Goal: Task Accomplishment & Management: Manage account settings

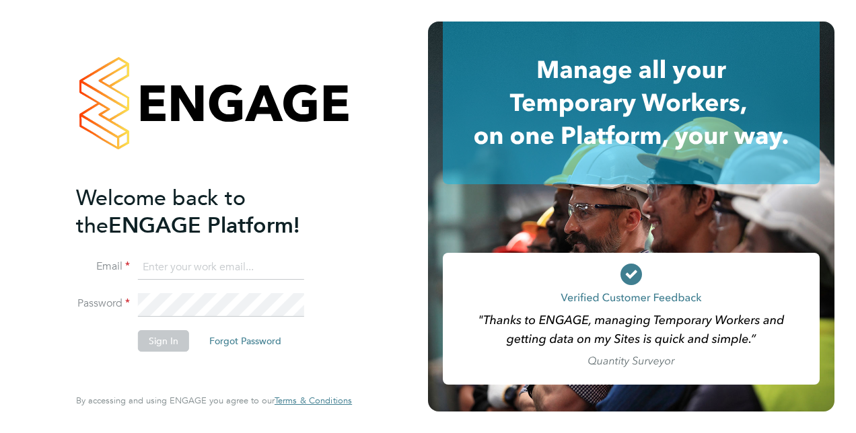
type input "steven.mcintyre@vistry.co.uk"
click at [171, 342] on button "Sign In" at bounding box center [163, 341] width 51 height 22
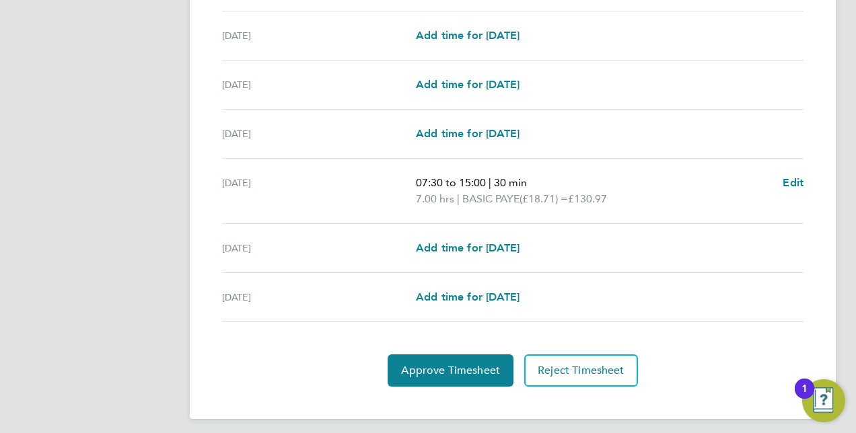
scroll to position [471, 0]
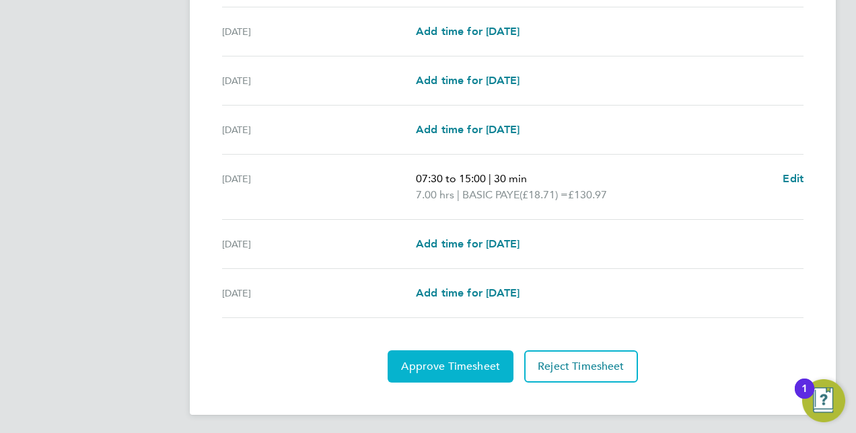
click at [455, 367] on span "Approve Timesheet" at bounding box center [450, 366] width 99 height 13
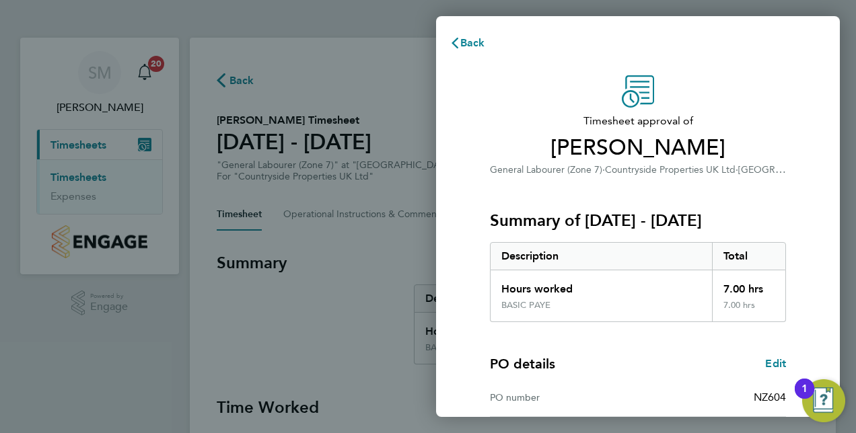
scroll to position [172, 0]
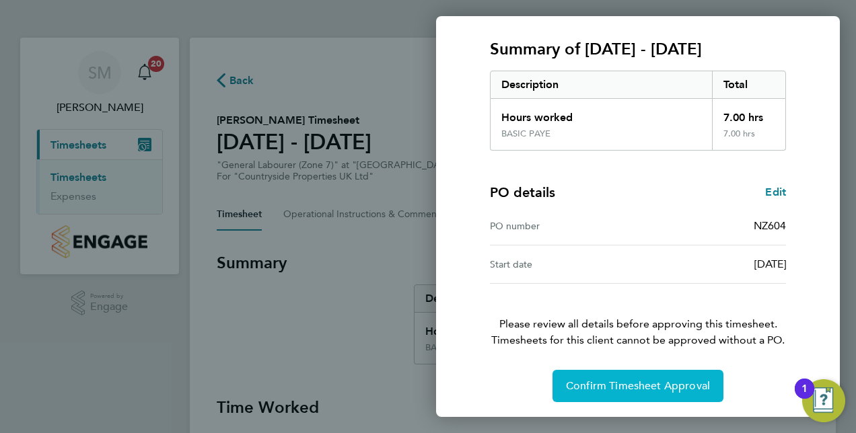
click at [634, 384] on span "Confirm Timesheet Approval" at bounding box center [638, 385] width 144 height 13
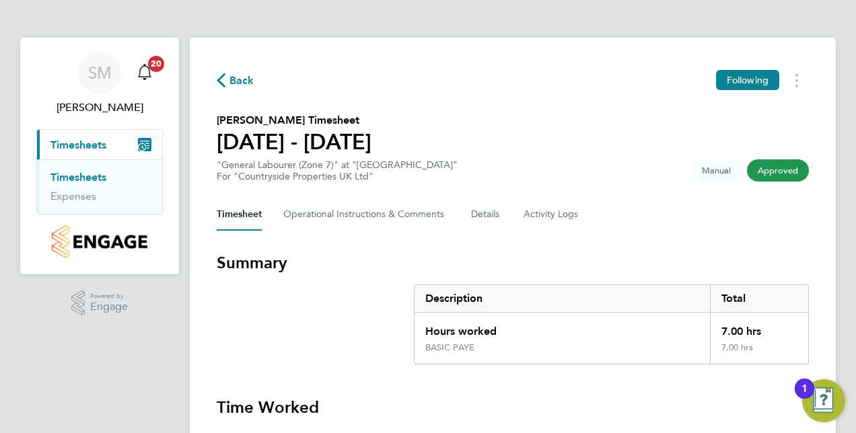
click at [83, 180] on link "Timesheets" at bounding box center [78, 177] width 56 height 13
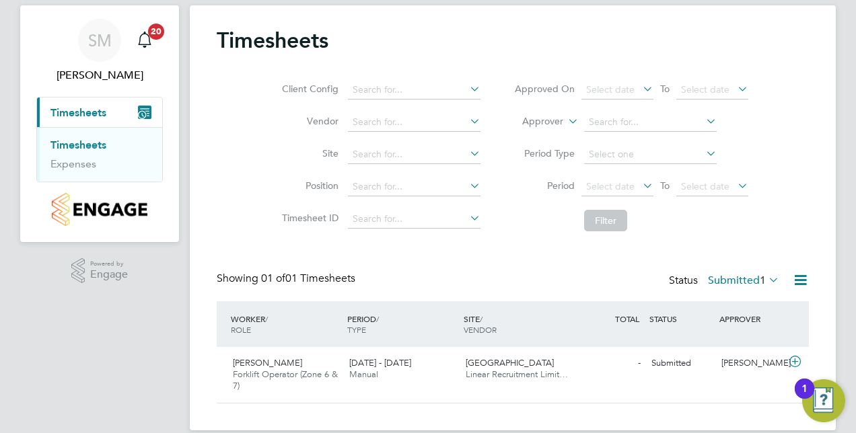
scroll to position [50, 0]
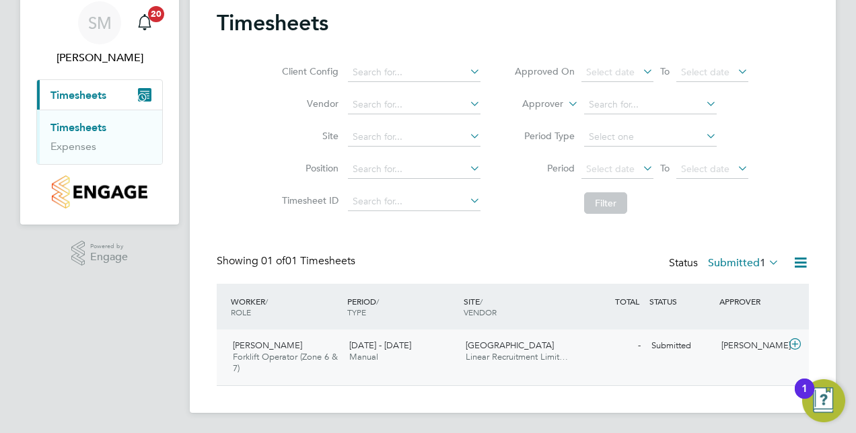
click at [257, 340] on span "Paul Earle" at bounding box center [267, 345] width 69 height 11
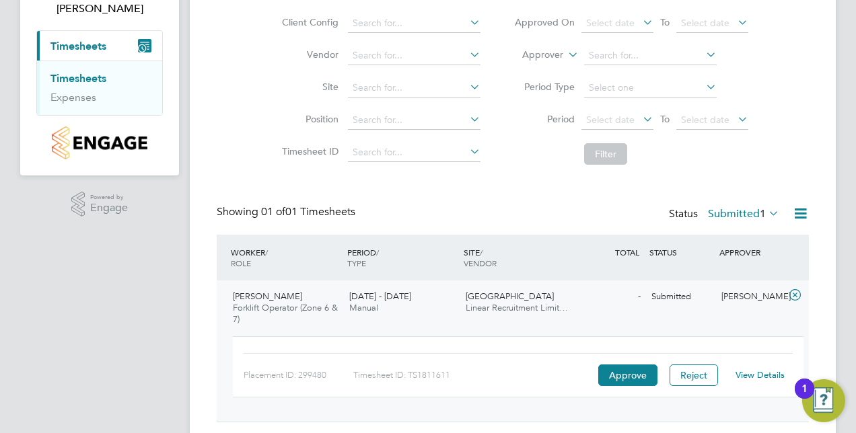
scroll to position [135, 0]
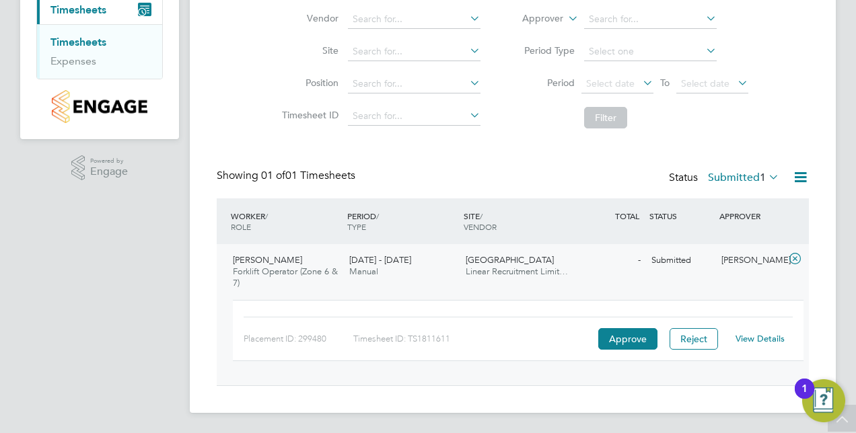
click at [753, 340] on link "View Details" at bounding box center [759, 338] width 49 height 11
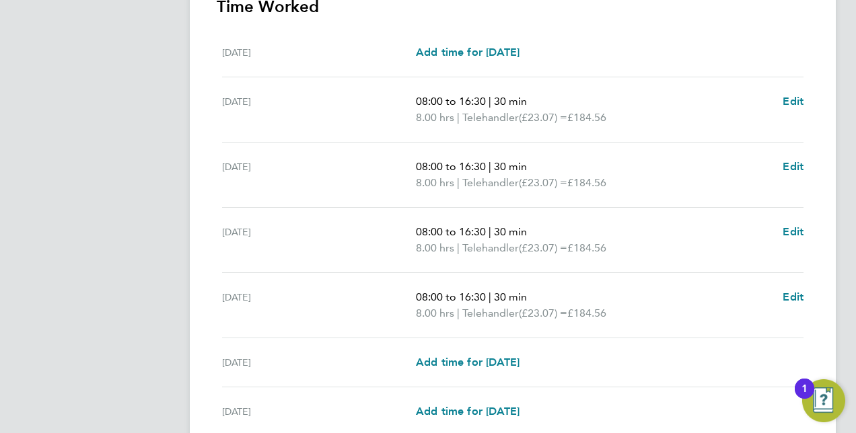
scroll to position [404, 0]
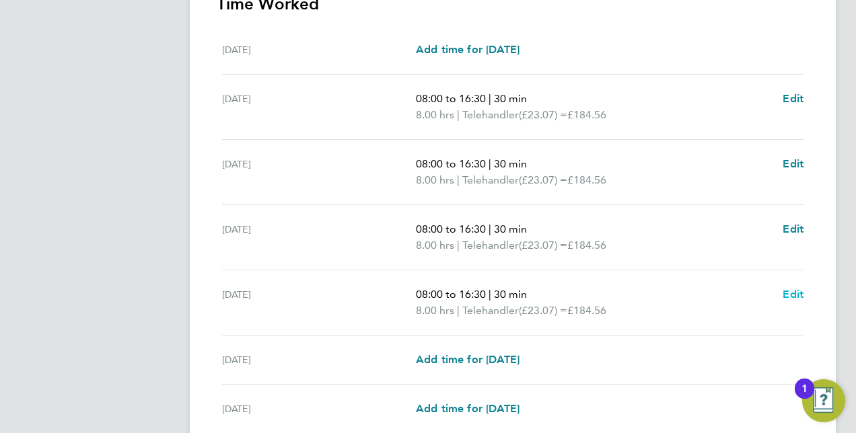
click at [792, 291] on span "Edit" at bounding box center [792, 294] width 21 height 13
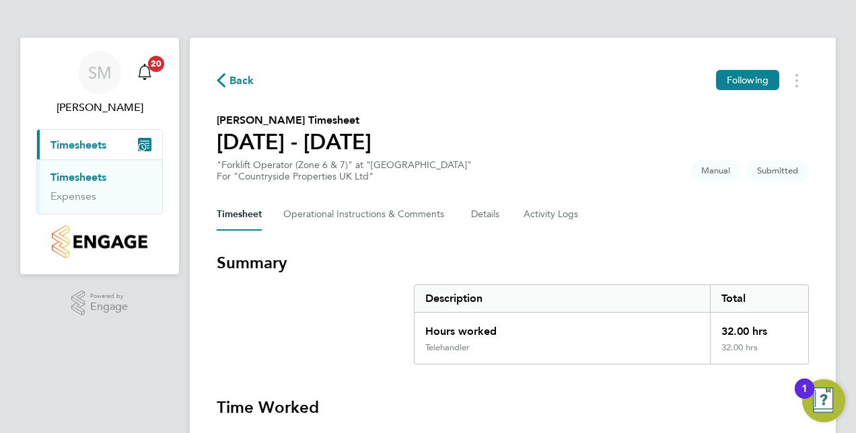
select select "30"
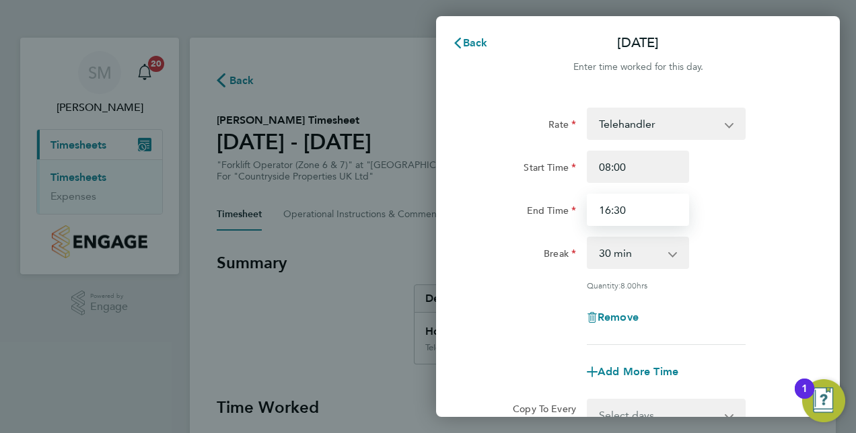
click at [611, 209] on input "16:30" at bounding box center [638, 210] width 102 height 32
type input "15:30"
click at [778, 287] on div "Quantity: 8.00 hrs" at bounding box center [637, 285] width 339 height 11
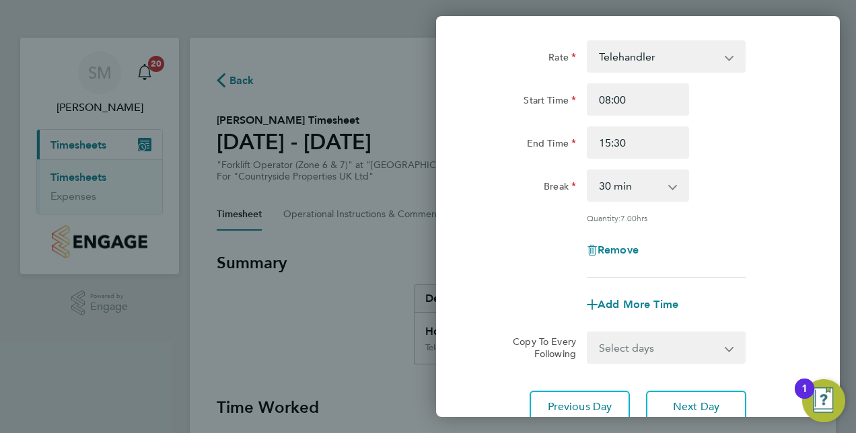
scroll to position [174, 0]
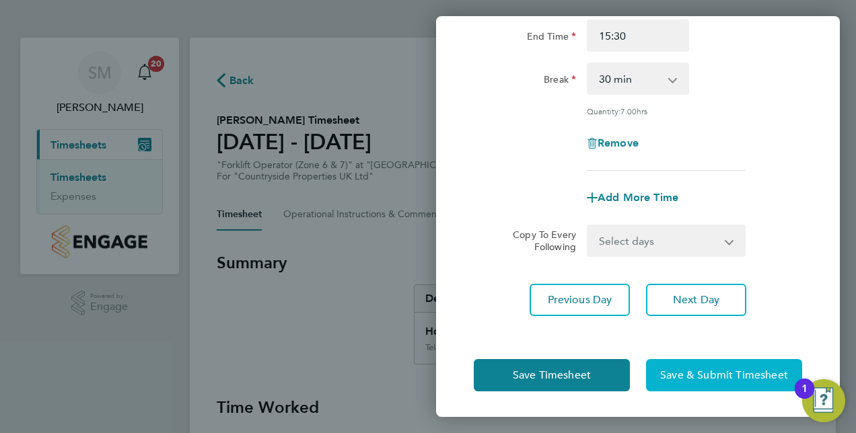
click at [704, 375] on span "Save & Submit Timesheet" at bounding box center [724, 375] width 128 height 13
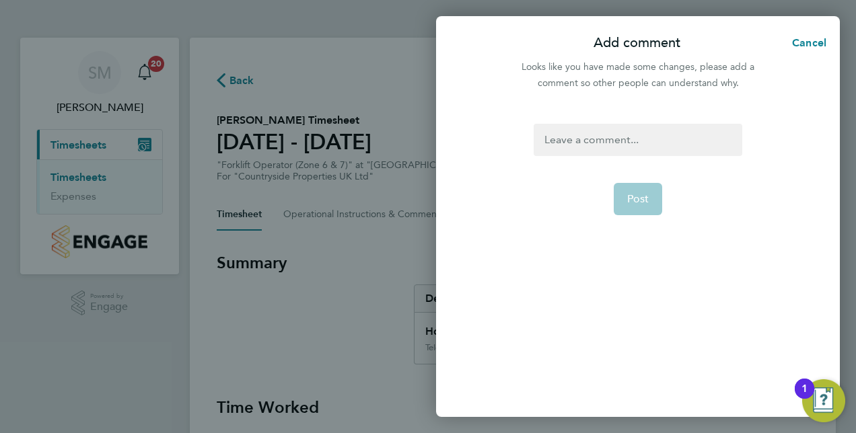
click at [609, 140] on div at bounding box center [637, 140] width 208 height 32
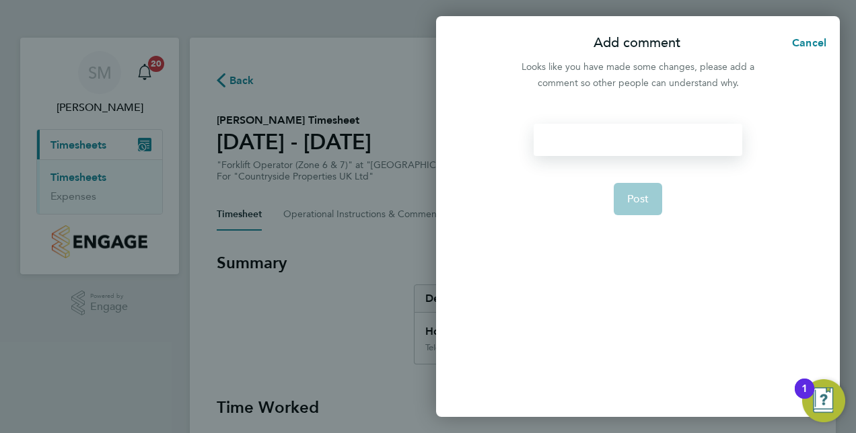
click at [607, 151] on div at bounding box center [637, 140] width 208 height 32
click at [644, 202] on span "Post" at bounding box center [638, 198] width 22 height 13
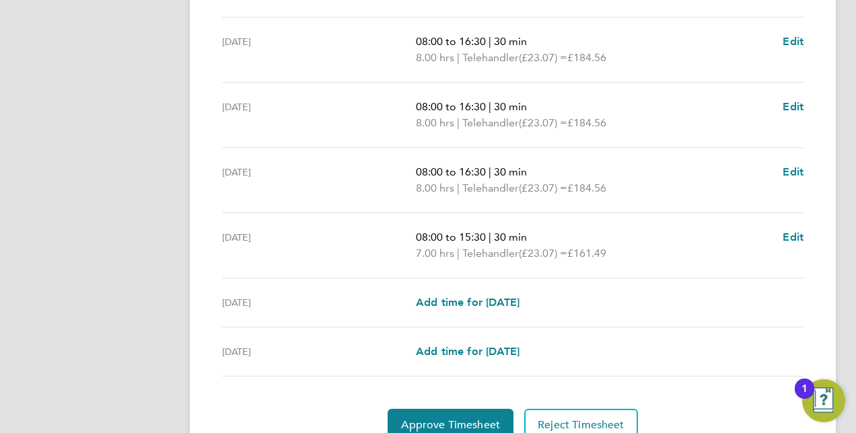
scroll to position [520, 0]
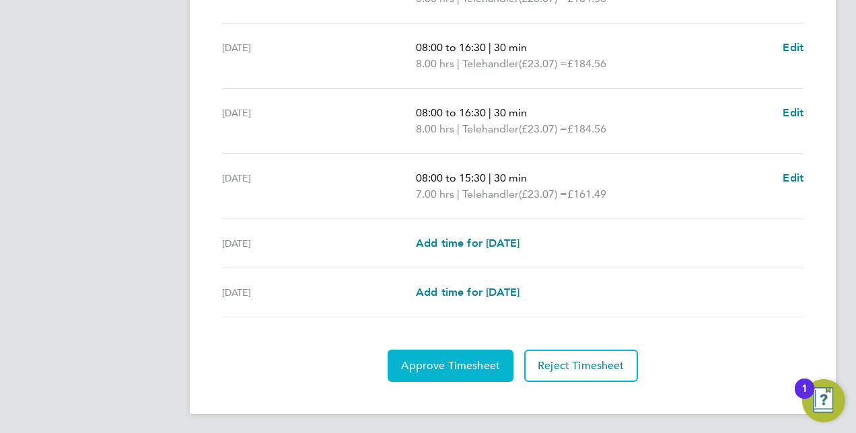
click at [442, 355] on button "Approve Timesheet" at bounding box center [450, 366] width 126 height 32
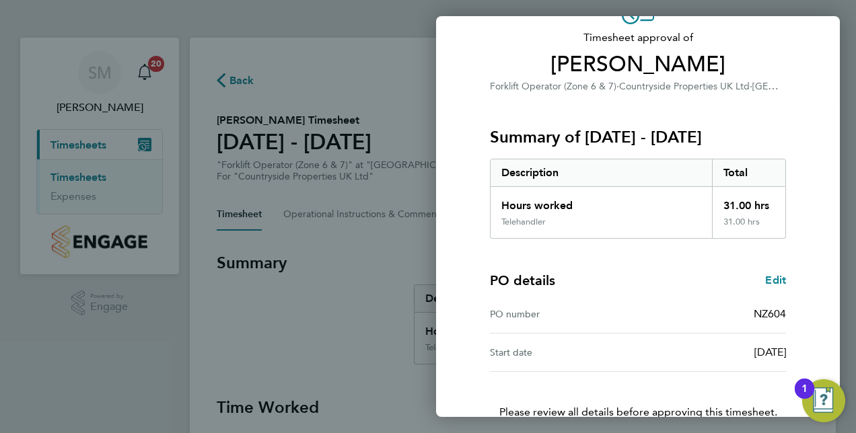
scroll to position [172, 0]
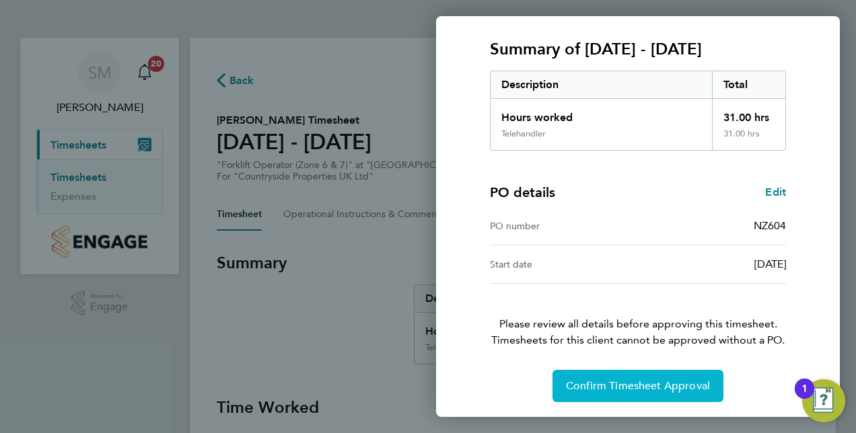
click at [606, 380] on span "Confirm Timesheet Approval" at bounding box center [638, 385] width 144 height 13
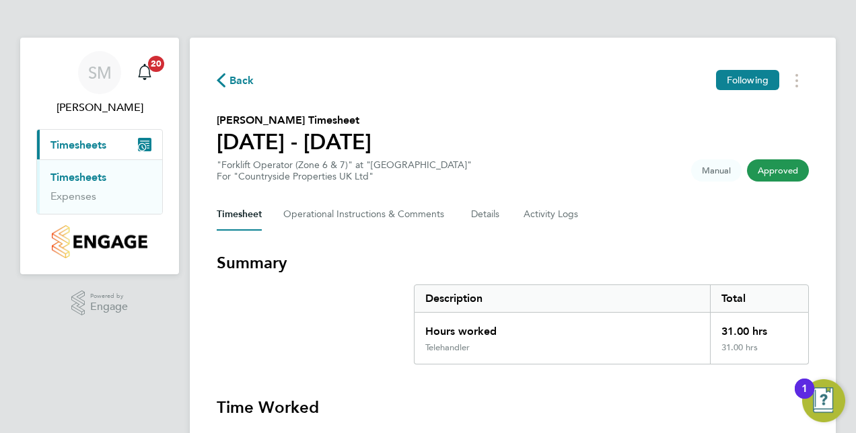
click at [85, 176] on link "Timesheets" at bounding box center [78, 177] width 56 height 13
